Goal: Transaction & Acquisition: Purchase product/service

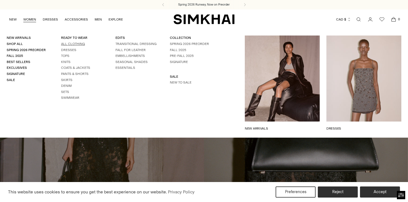
click at [64, 44] on link "All Clothing" at bounding box center [73, 44] width 24 height 4
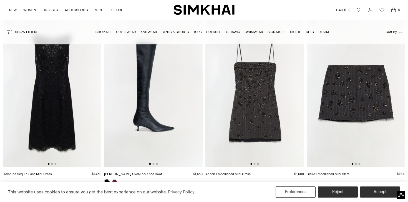
scroll to position [239, 0]
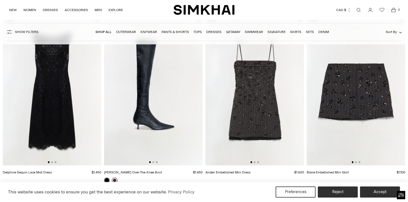
click at [114, 179] on link at bounding box center [115, 181] width 6 height 6
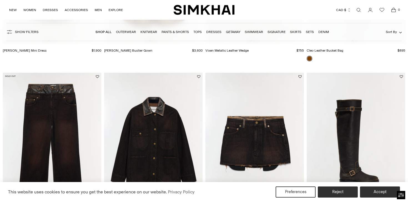
scroll to position [917, 0]
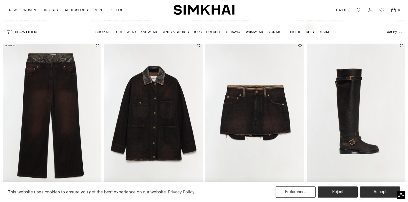
click at [241, 125] on img at bounding box center [254, 116] width 98 height 148
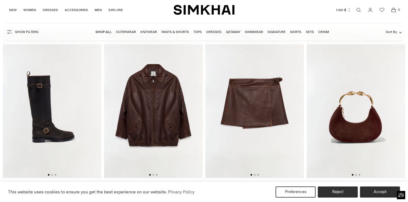
scroll to position [1107, 0]
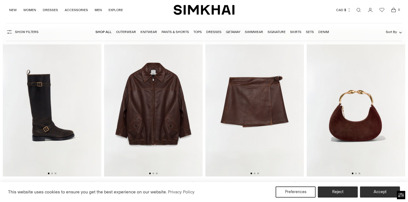
click at [92, 112] on img at bounding box center [52, 103] width 98 height 148
click at [254, 112] on img at bounding box center [254, 103] width 98 height 148
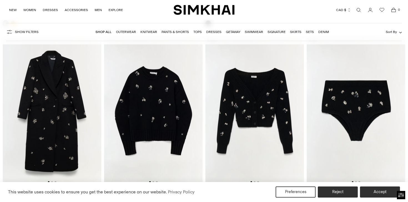
scroll to position [1996, 0]
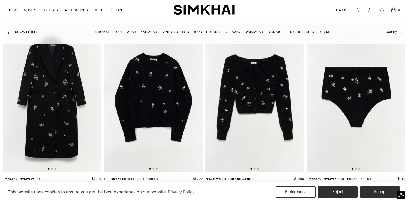
click at [191, 107] on img at bounding box center [153, 98] width 98 height 148
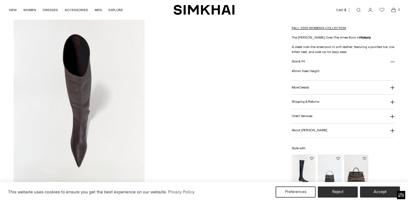
scroll to position [470, 0]
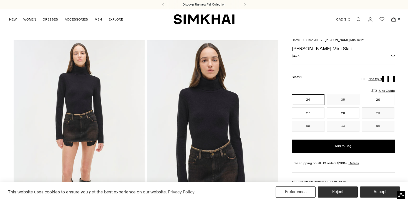
scroll to position [4, 0]
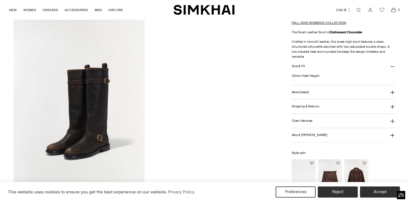
scroll to position [453, 0]
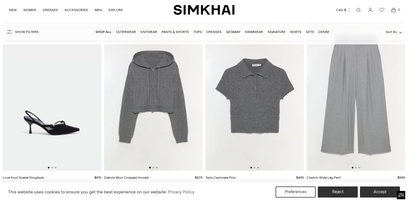
scroll to position [3235, 0]
click at [52, 168] on button "Go to slide 2" at bounding box center [52, 167] width 2 height 2
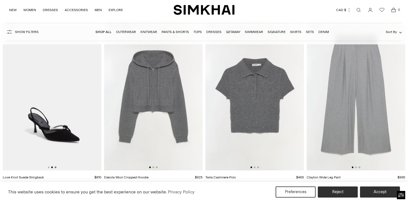
click at [56, 168] on button "Go to slide 3" at bounding box center [56, 167] width 2 height 2
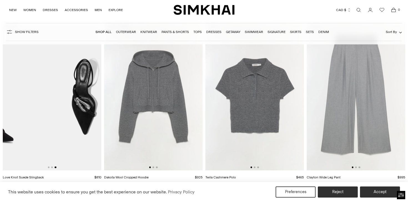
scroll to position [0, 197]
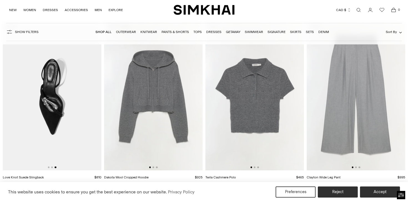
click at [255, 168] on div at bounding box center [254, 167] width 9 height 2
click at [255, 166] on img at bounding box center [254, 97] width 98 height 148
click at [153, 167] on button "Go to slide 2" at bounding box center [153, 167] width 2 height 2
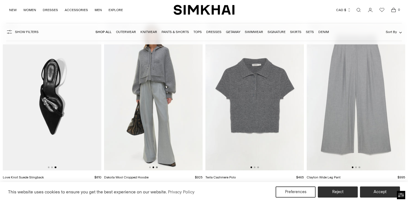
click at [157, 167] on button "Go to slide 3" at bounding box center [157, 167] width 2 height 2
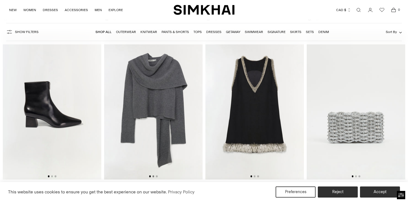
scroll to position [3404, 0]
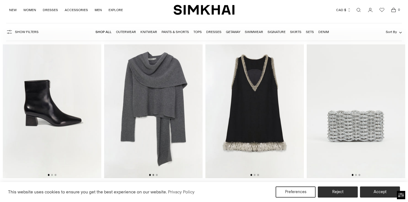
click at [154, 175] on button "Go to slide 2" at bounding box center [153, 175] width 2 height 2
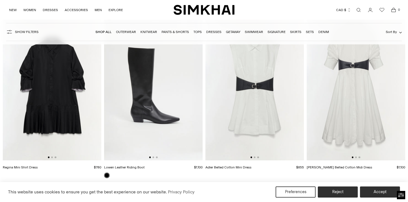
scroll to position [3931, 0]
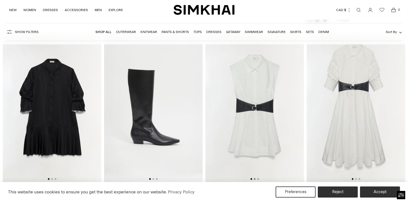
click at [254, 179] on button "Go to slide 2" at bounding box center [255, 179] width 2 height 2
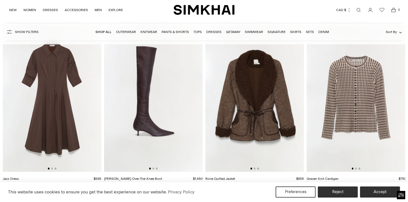
scroll to position [4472, 0]
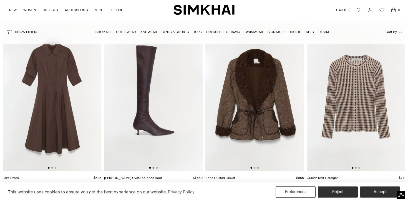
click at [154, 168] on button "Go to slide 2" at bounding box center [153, 168] width 2 height 2
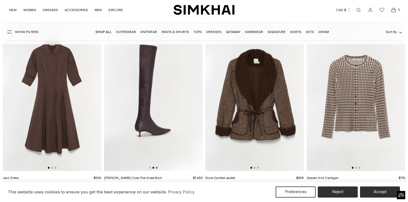
click at [157, 168] on button "Go to slide 3" at bounding box center [157, 168] width 2 height 2
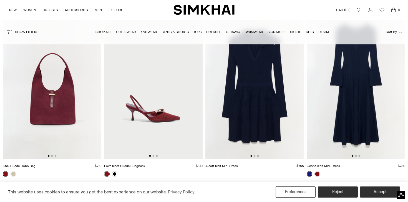
scroll to position [5380, 0]
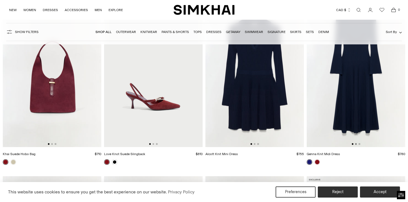
click at [355, 144] on button "Go to slide 2" at bounding box center [356, 144] width 2 height 2
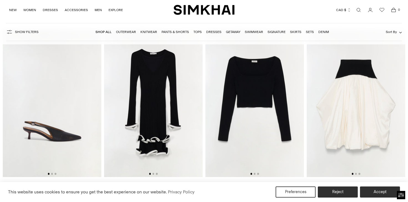
scroll to position [6589, 0]
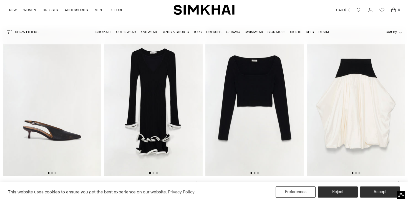
click at [255, 173] on button "Go to slide 2" at bounding box center [255, 173] width 2 height 2
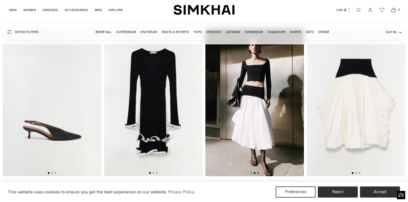
click at [257, 173] on button "Go to slide 3" at bounding box center [258, 173] width 2 height 2
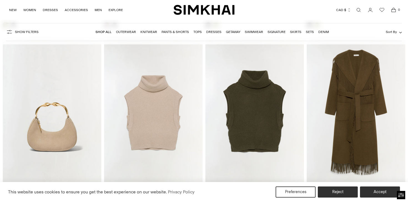
scroll to position [7659, 0]
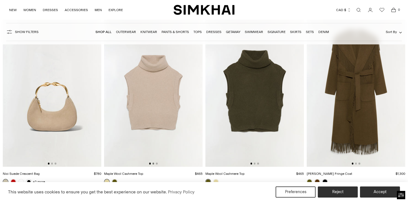
click at [153, 163] on button "Go to slide 2" at bounding box center [153, 164] width 2 height 2
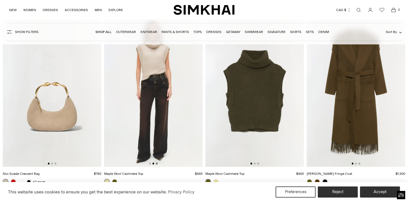
click at [157, 164] on button "Go to slide 3" at bounding box center [157, 164] width 2 height 2
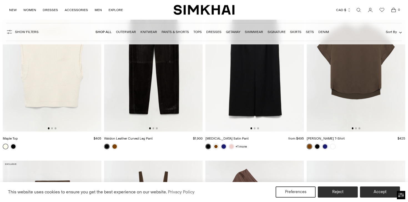
scroll to position [8051, 0]
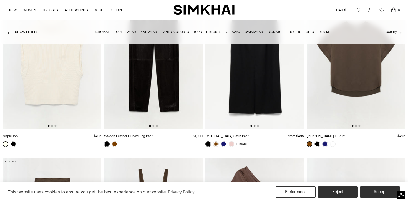
click at [254, 126] on button "Go to slide 2" at bounding box center [255, 126] width 2 height 2
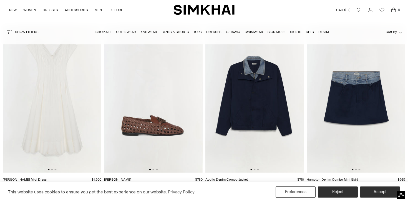
scroll to position [9247, 0]
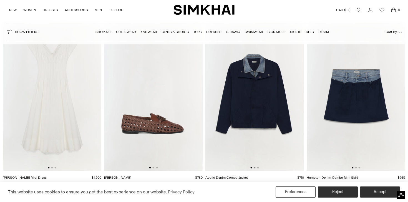
click at [255, 167] on button "Go to slide 2" at bounding box center [255, 168] width 2 height 2
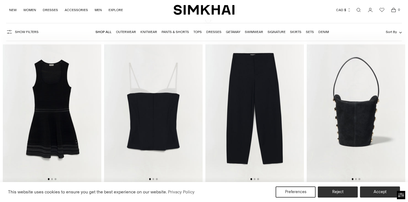
scroll to position [10120, 0]
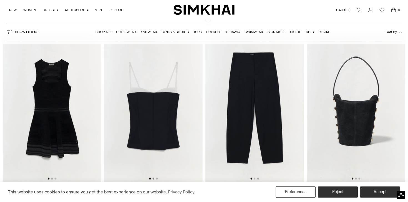
click at [153, 179] on button "Go to slide 2" at bounding box center [153, 179] width 2 height 2
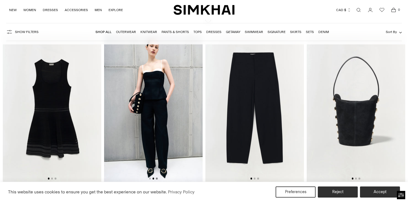
click at [156, 179] on button "Go to slide 3" at bounding box center [157, 179] width 2 height 2
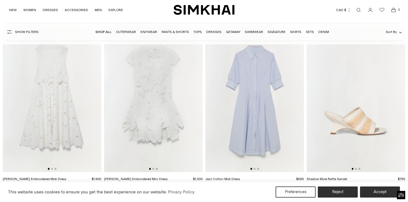
scroll to position [12612, 0]
